Goal: Task Accomplishment & Management: Manage account settings

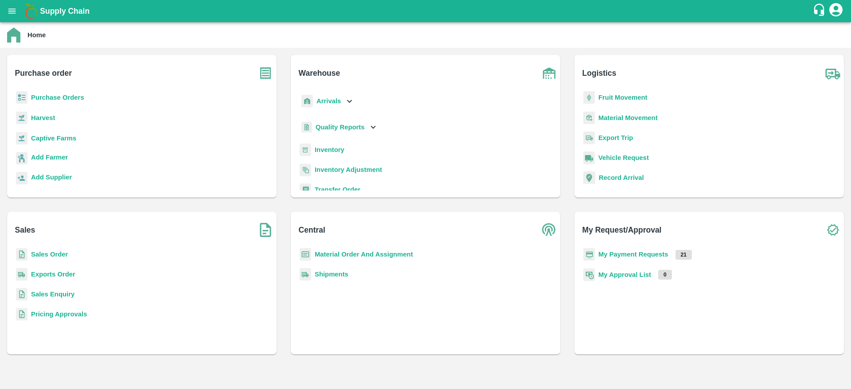
click at [73, 95] on b "Purchase Orders" at bounding box center [57, 97] width 53 height 7
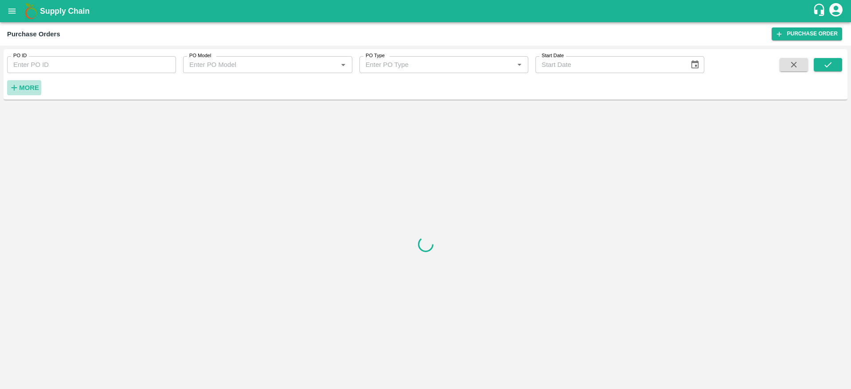
click at [29, 88] on strong "More" at bounding box center [29, 87] width 20 height 7
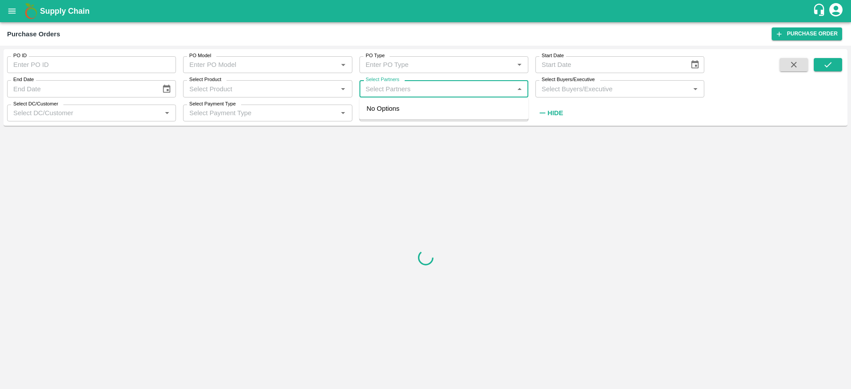
click at [388, 85] on input "Select Partners" at bounding box center [436, 89] width 149 height 12
paste input "9766989905"
drag, startPoint x: 378, startPoint y: 114, endPoint x: 369, endPoint y: 88, distance: 27.2
click at [369, 88] on body "Supply Chain Purchase Orders Purchase Order PO ID PO ID PO Model PO Model   * P…" at bounding box center [425, 194] width 851 height 389
click at [369, 88] on input "Select Partners" at bounding box center [436, 89] width 149 height 12
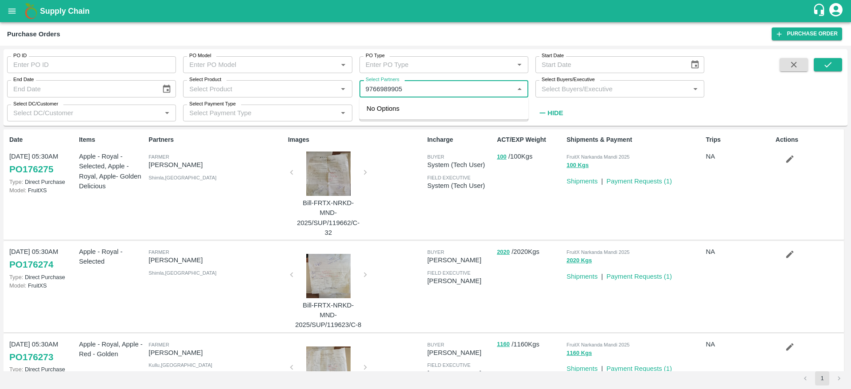
click at [417, 89] on input "Select Partners" at bounding box center [436, 89] width 149 height 12
type input "9"
paste input "9766989905"
type input "9766989905"
click at [405, 115] on div "Vishal Kisanrao Mokate-Bramhani , Ahmednagar-9766989905" at bounding box center [456, 119] width 130 height 30
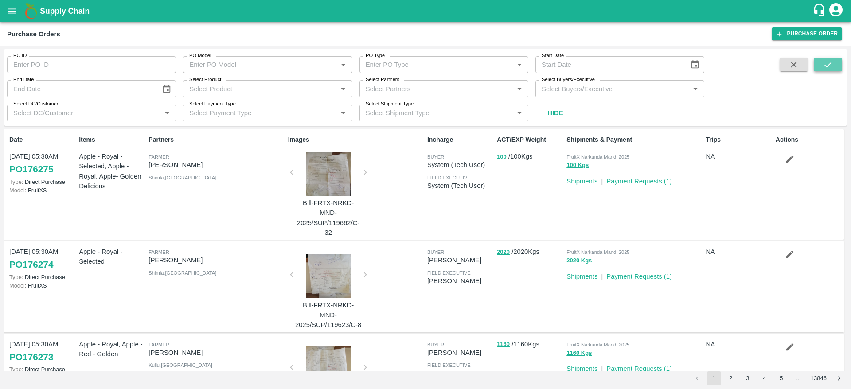
click at [832, 66] on icon "submit" at bounding box center [828, 65] width 10 height 10
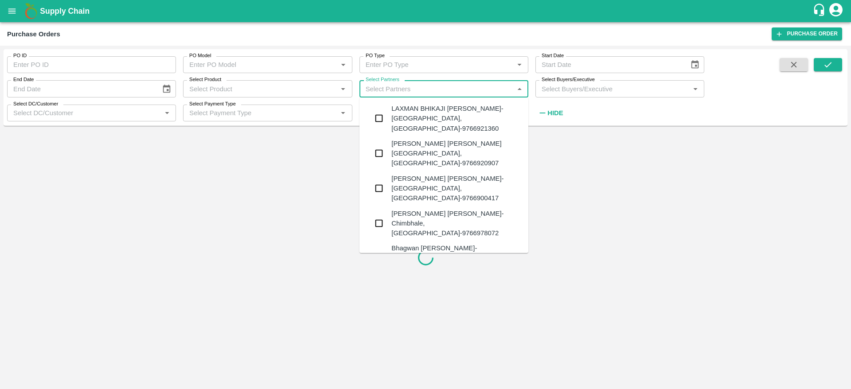
click at [454, 89] on input "Select Partners" at bounding box center [436, 89] width 149 height 12
paste input "9766989905"
type input "9766989905"
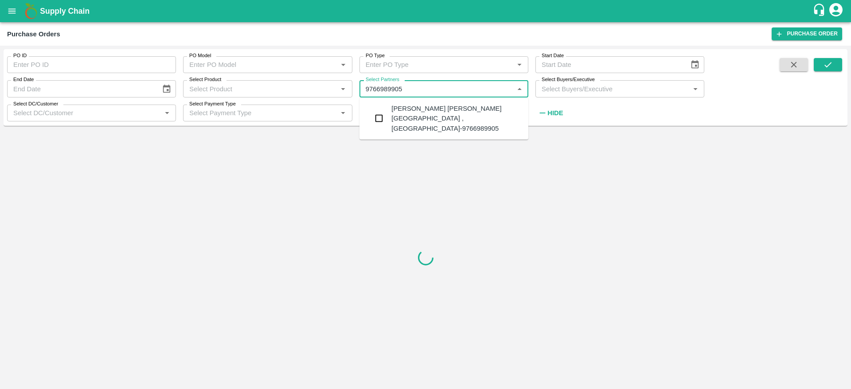
click at [416, 117] on div "Vishal Kisanrao Mokate-Bramhani , Ahmednagar-9766989905" at bounding box center [456, 119] width 130 height 30
click at [491, 92] on input "Select Partners" at bounding box center [436, 89] width 149 height 12
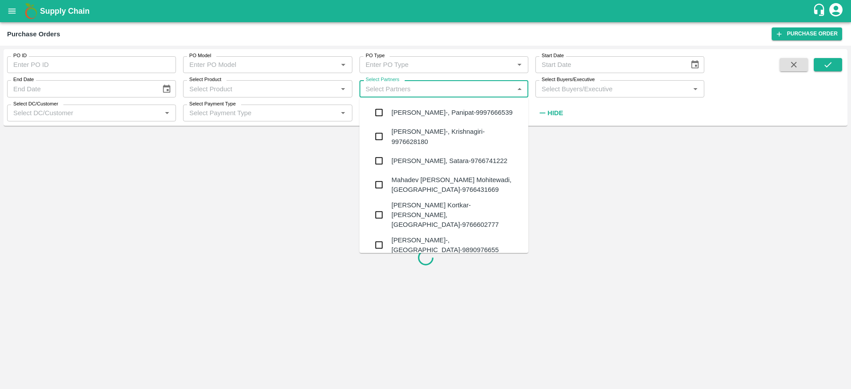
paste input "9766989905"
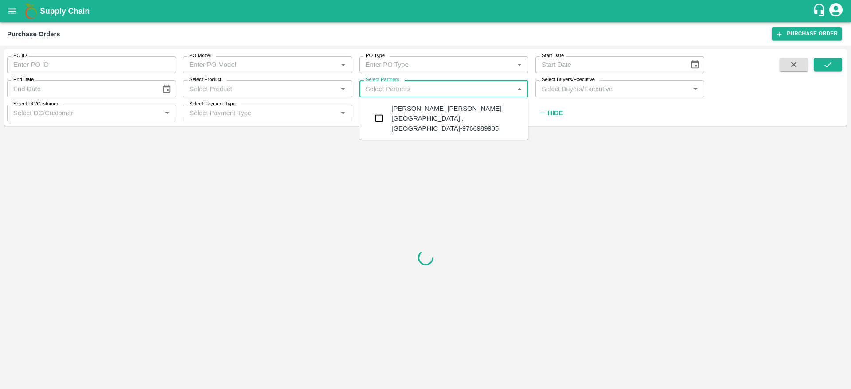
type input "9766989905"
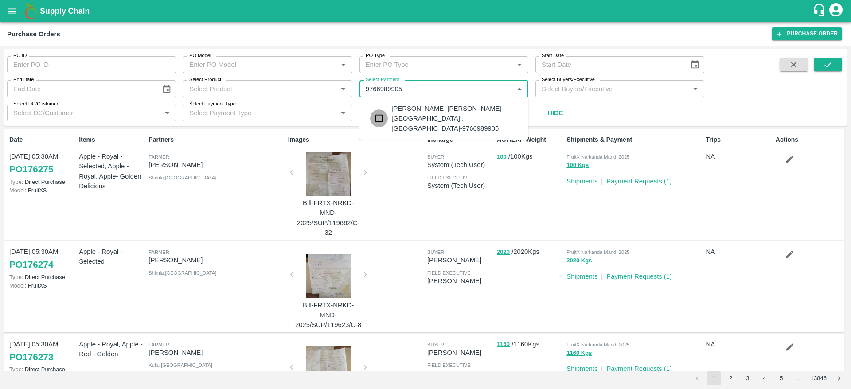
click at [382, 114] on input "checkbox" at bounding box center [379, 118] width 18 height 18
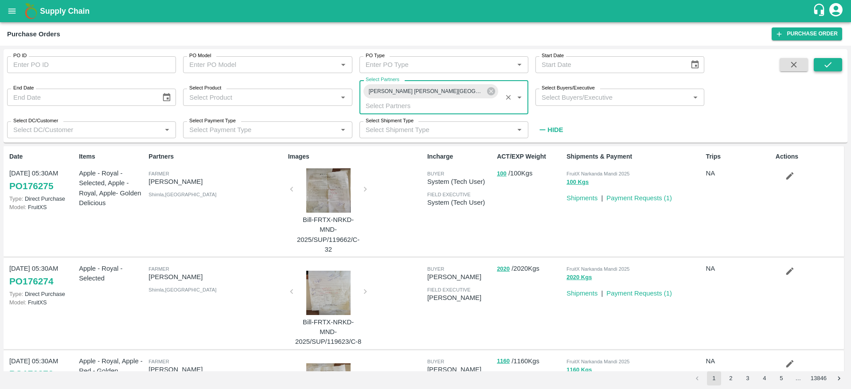
click at [832, 70] on button "submit" at bounding box center [828, 64] width 28 height 13
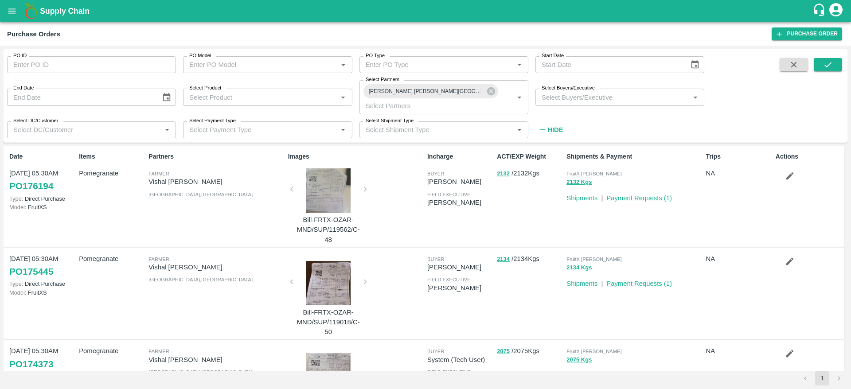
click at [629, 197] on link "Payment Requests ( 1 )" at bounding box center [639, 198] width 66 height 7
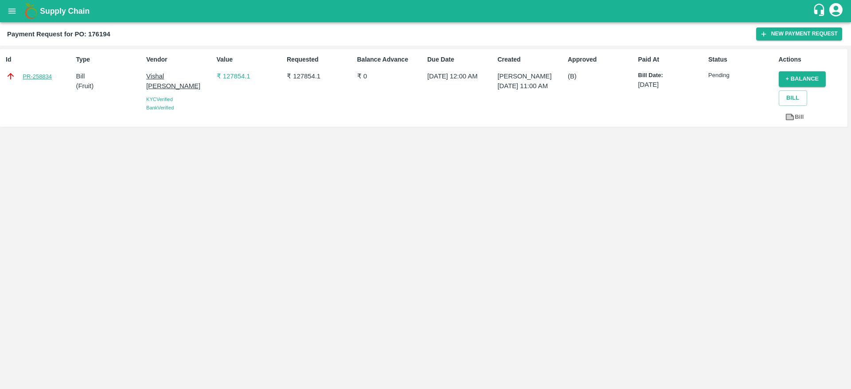
click at [46, 75] on link "PR-258834" at bounding box center [37, 76] width 29 height 9
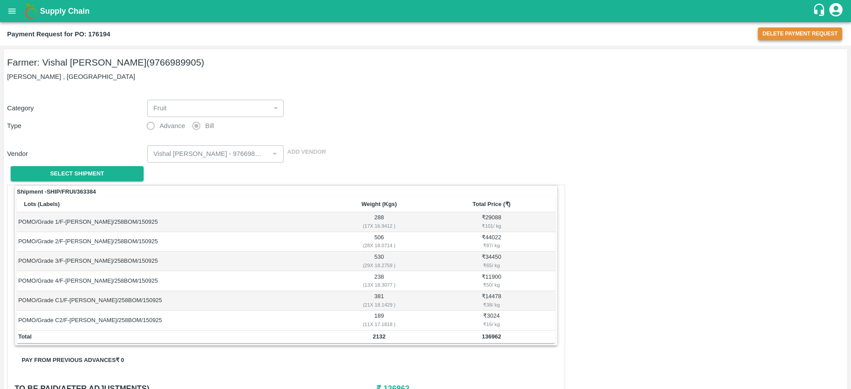
click at [795, 29] on button "Delete Payment Request" at bounding box center [800, 33] width 84 height 13
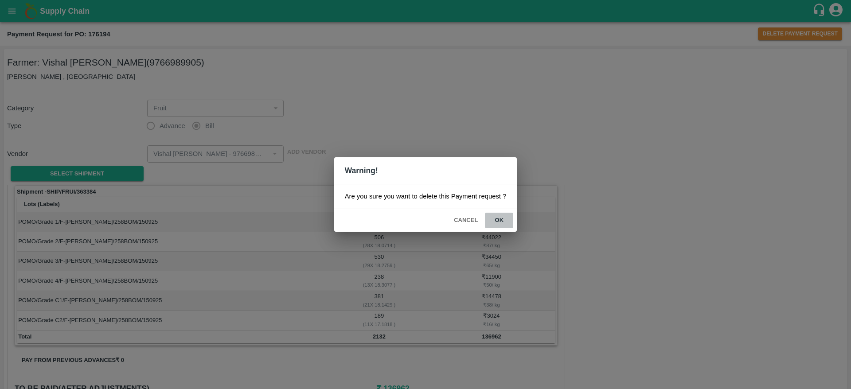
click at [504, 223] on button "ok" at bounding box center [499, 221] width 28 height 16
